Goal: Find specific page/section: Find specific page/section

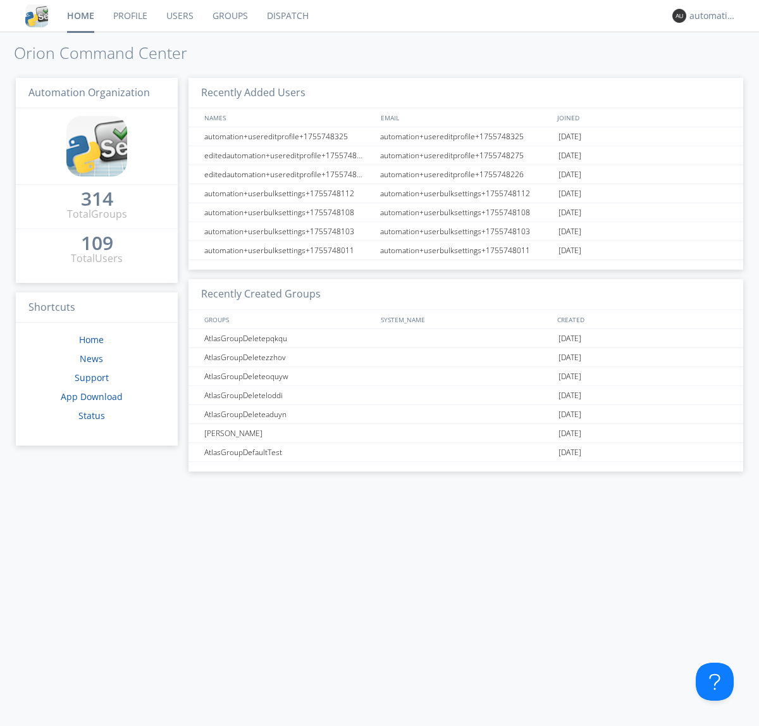
click at [287, 16] on link "Dispatch" at bounding box center [288, 16] width 61 height 32
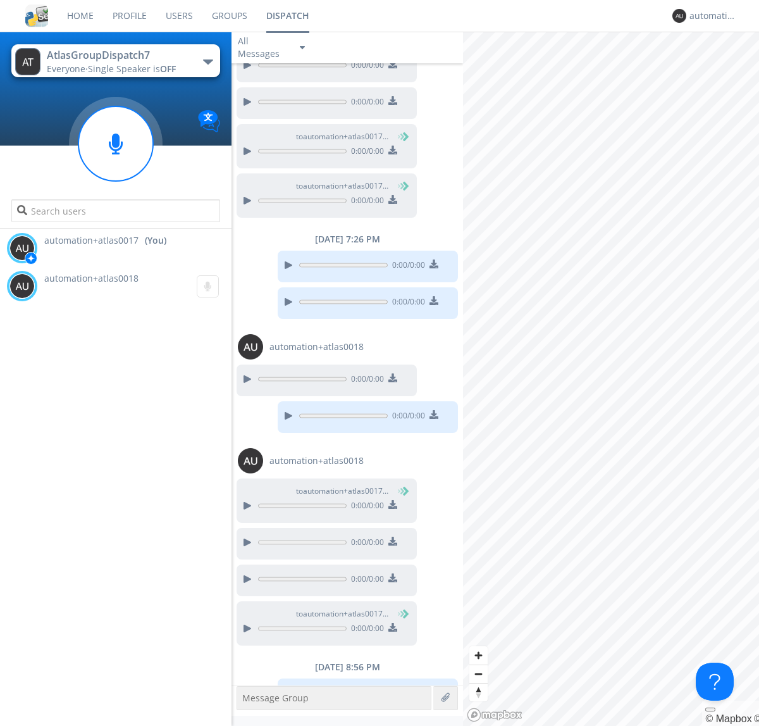
scroll to position [408, 0]
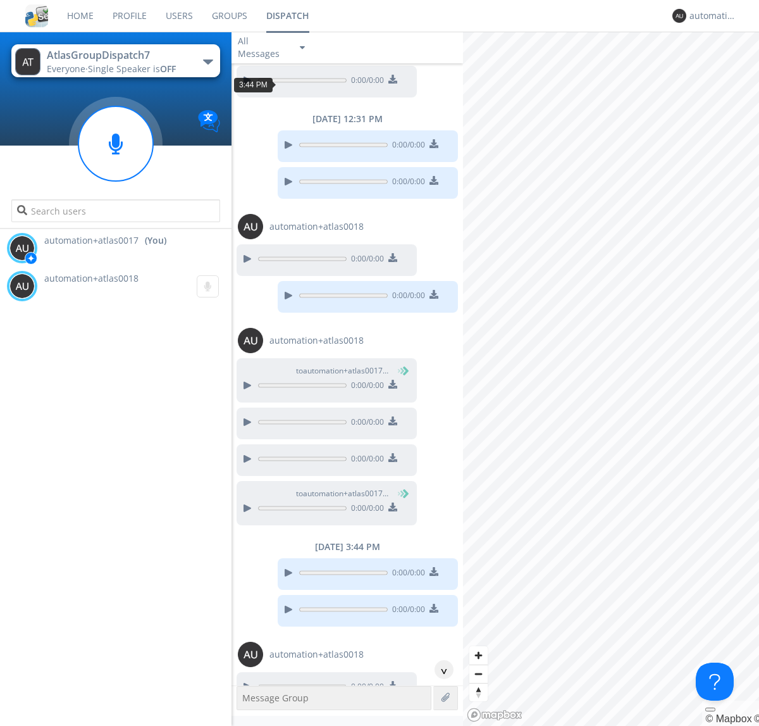
scroll to position [513, 0]
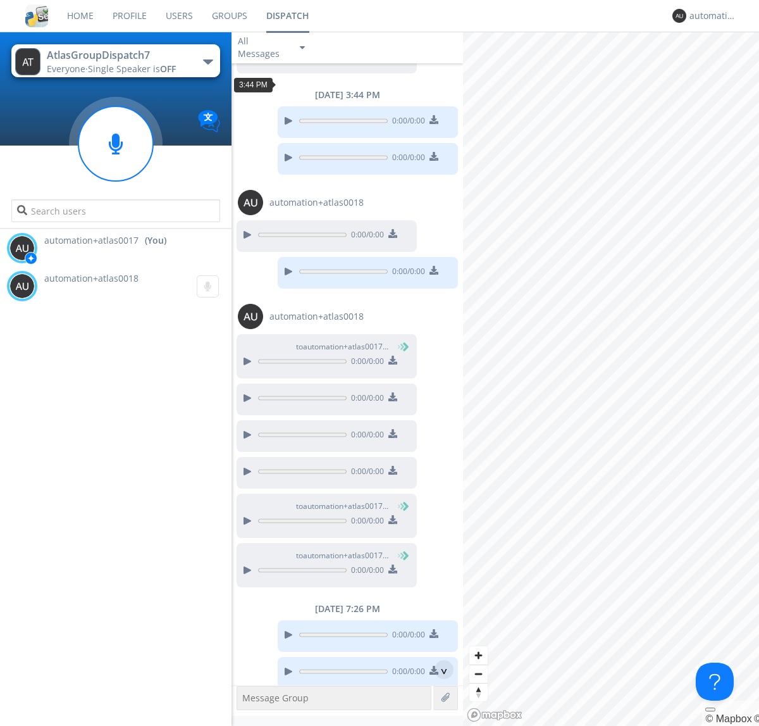
click at [439, 670] on div "^" at bounding box center [444, 669] width 19 height 19
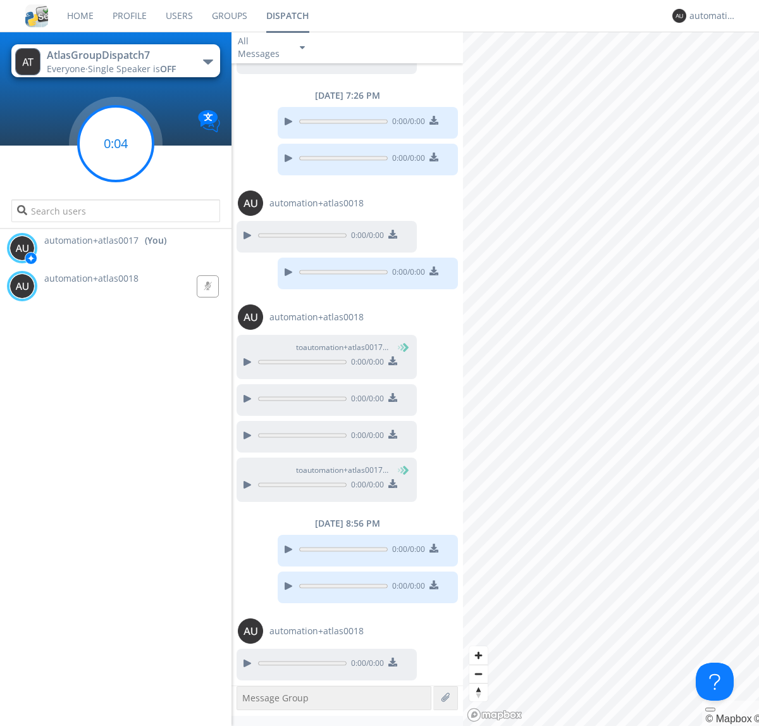
scroll to position [1063, 0]
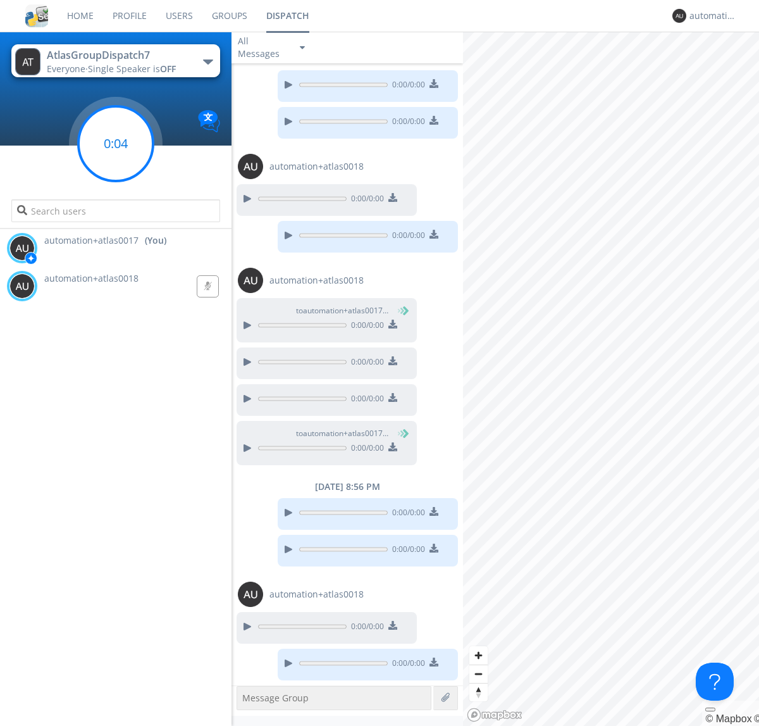
click at [116, 144] on g at bounding box center [115, 143] width 75 height 75
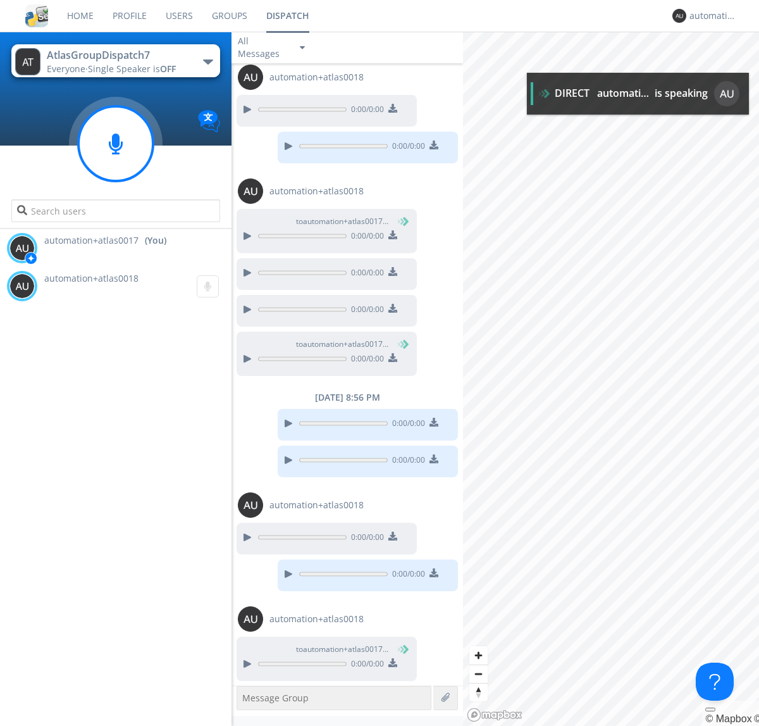
scroll to position [1152, 0]
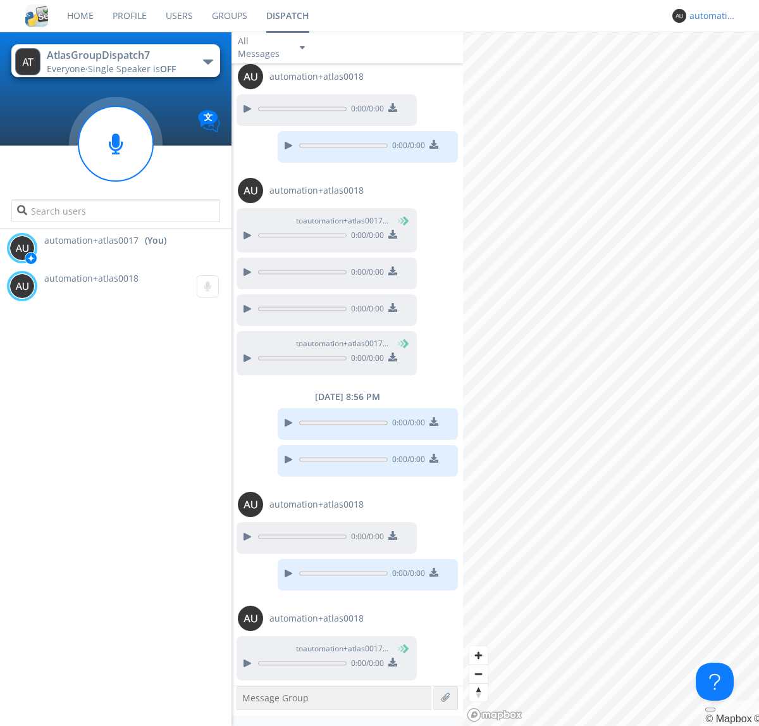
click at [710, 16] on div "automation+atlas0017" at bounding box center [713, 15] width 47 height 13
